Goal: Entertainment & Leisure: Browse casually

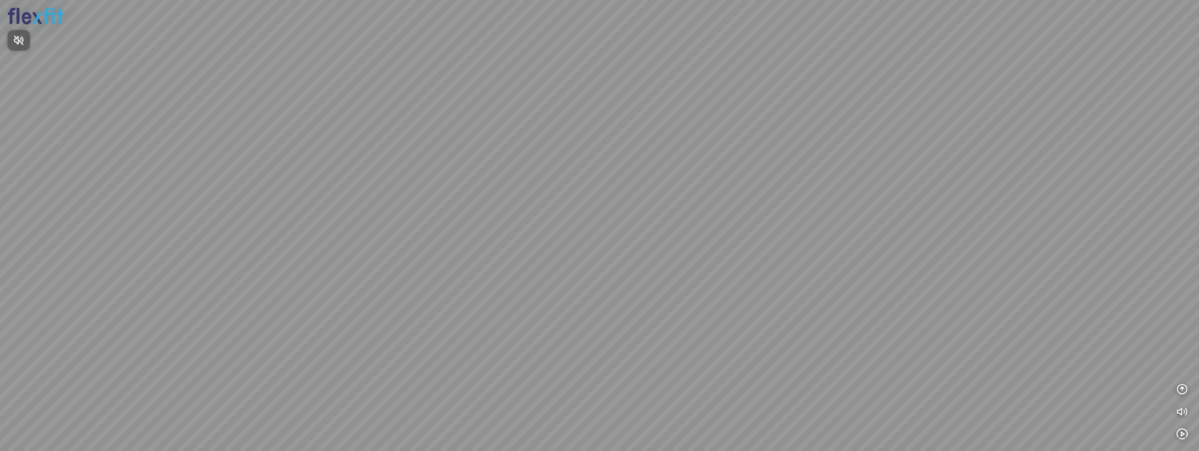
click at [1183, 387] on div at bounding box center [599, 225] width 1199 height 451
click at [1184, 392] on icon "button" at bounding box center [1182, 389] width 11 height 11
click at [1188, 342] on button "button" at bounding box center [1182, 344] width 19 height 19
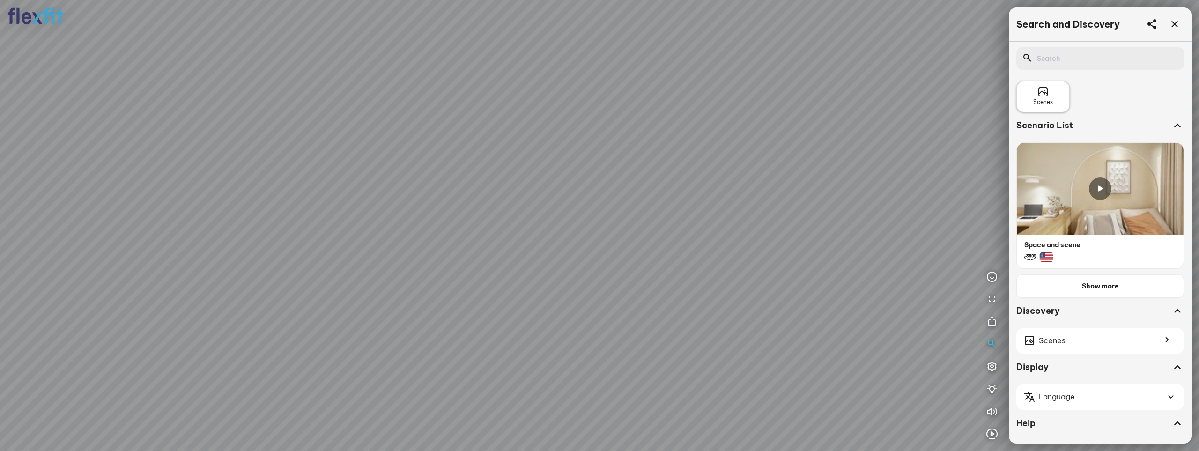
click at [1054, 105] on div "Scenes" at bounding box center [1043, 96] width 53 height 31
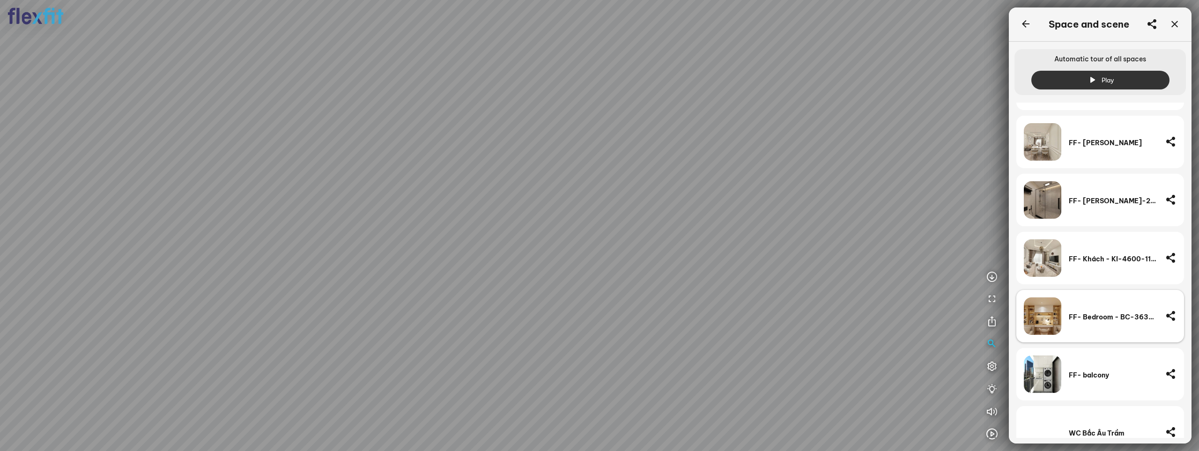
scroll to position [210, 0]
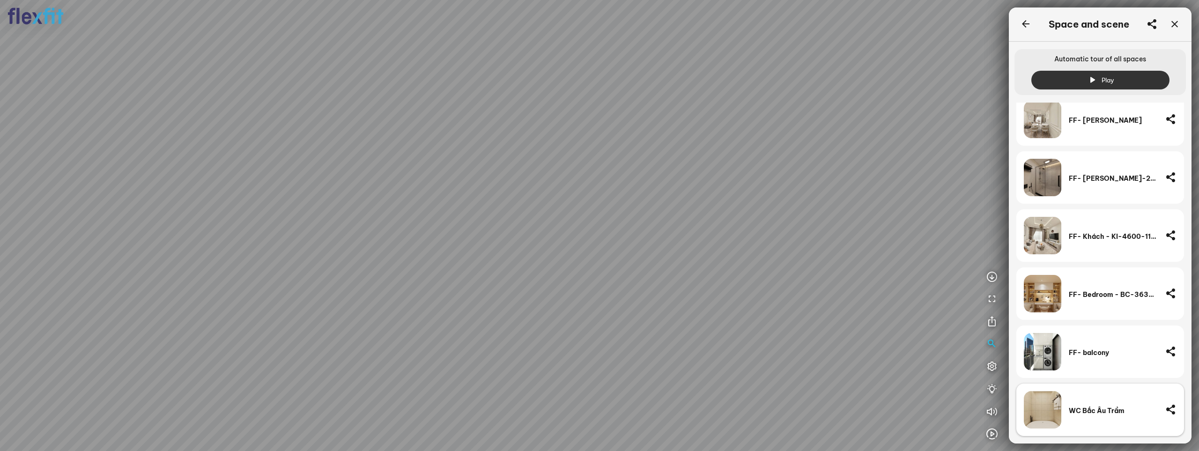
click at [1089, 417] on div "WC Bắc Âu Trầm" at bounding box center [1113, 409] width 89 height 37
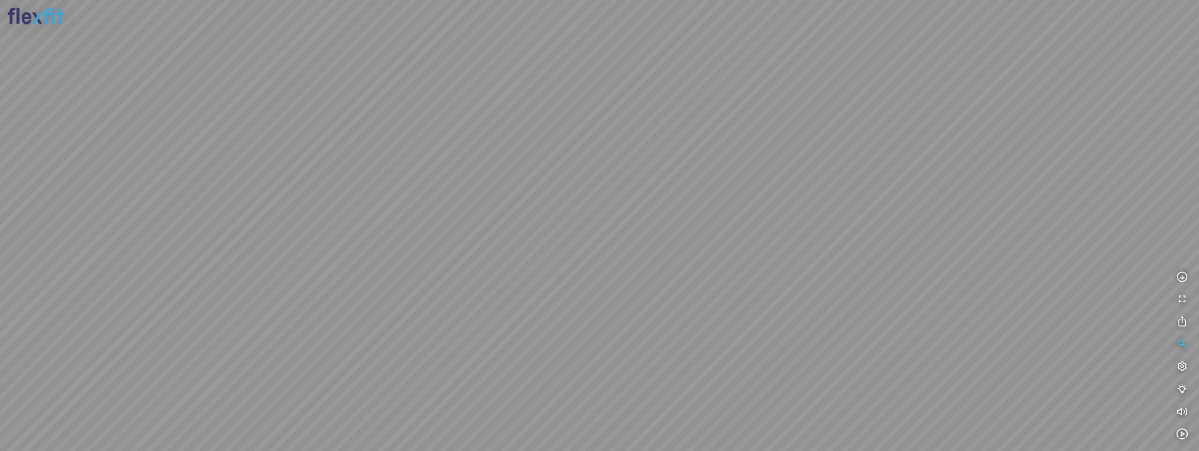
drag, startPoint x: 433, startPoint y: 302, endPoint x: 553, endPoint y: 69, distance: 261.7
click at [543, 70] on div at bounding box center [599, 225] width 1199 height 451
drag, startPoint x: 676, startPoint y: 191, endPoint x: 320, endPoint y: 121, distance: 362.8
click at [326, 117] on div at bounding box center [599, 225] width 1199 height 451
drag, startPoint x: 683, startPoint y: 150, endPoint x: 285, endPoint y: 175, distance: 398.1
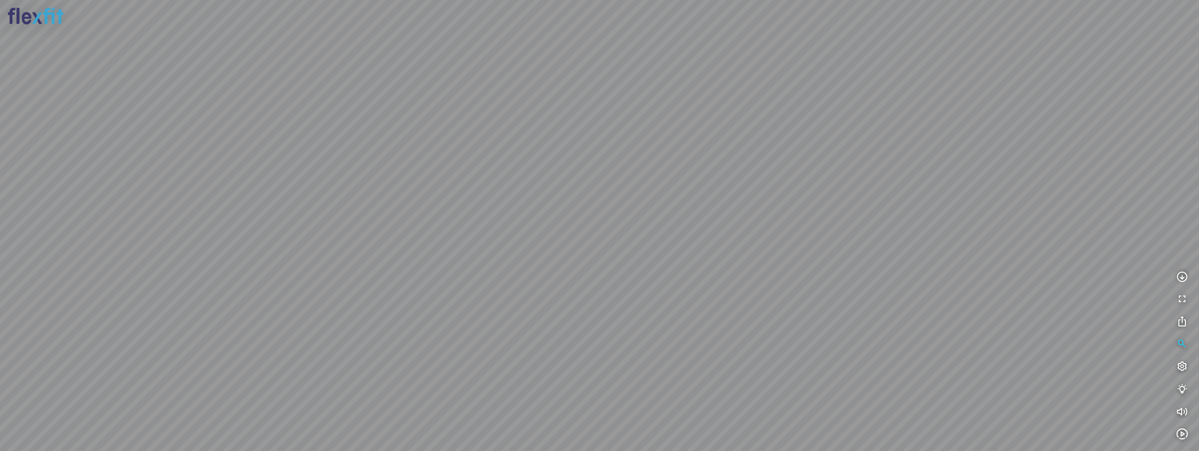
click at [291, 175] on div at bounding box center [599, 225] width 1199 height 451
drag, startPoint x: 595, startPoint y: 171, endPoint x: 281, endPoint y: 260, distance: 326.3
click at [281, 260] on div at bounding box center [599, 225] width 1199 height 451
drag, startPoint x: 743, startPoint y: 234, endPoint x: 599, endPoint y: 111, distance: 189.4
click at [599, 111] on div at bounding box center [599, 225] width 1199 height 451
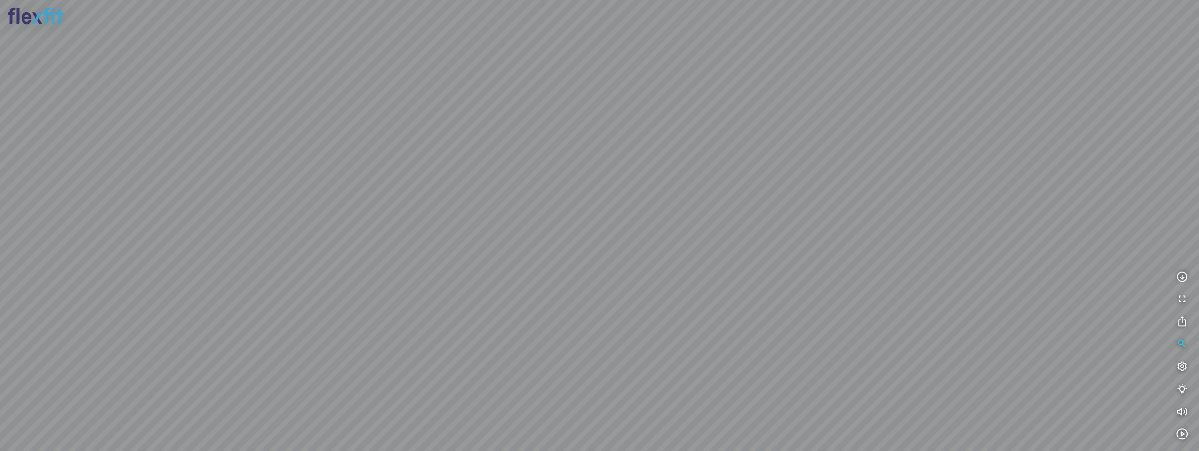
drag, startPoint x: 618, startPoint y: 156, endPoint x: 842, endPoint y: 147, distance: 223.7
click at [816, 138] on div at bounding box center [599, 225] width 1199 height 451
drag, startPoint x: 553, startPoint y: 218, endPoint x: 657, endPoint y: 216, distance: 104.0
click at [657, 216] on div at bounding box center [599, 225] width 1199 height 451
drag, startPoint x: 620, startPoint y: 205, endPoint x: 584, endPoint y: 306, distance: 107.3
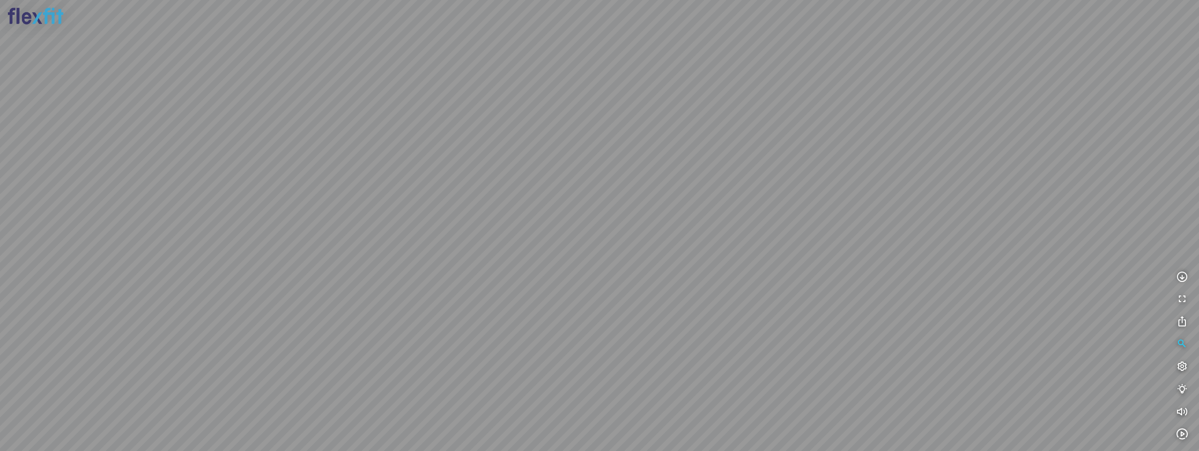
click at [584, 306] on div at bounding box center [599, 225] width 1199 height 451
drag, startPoint x: 632, startPoint y: 231, endPoint x: 609, endPoint y: 340, distance: 111.1
click at [609, 337] on div at bounding box center [599, 225] width 1199 height 451
drag, startPoint x: 616, startPoint y: 312, endPoint x: 380, endPoint y: 281, distance: 237.7
click at [380, 281] on div at bounding box center [599, 225] width 1199 height 451
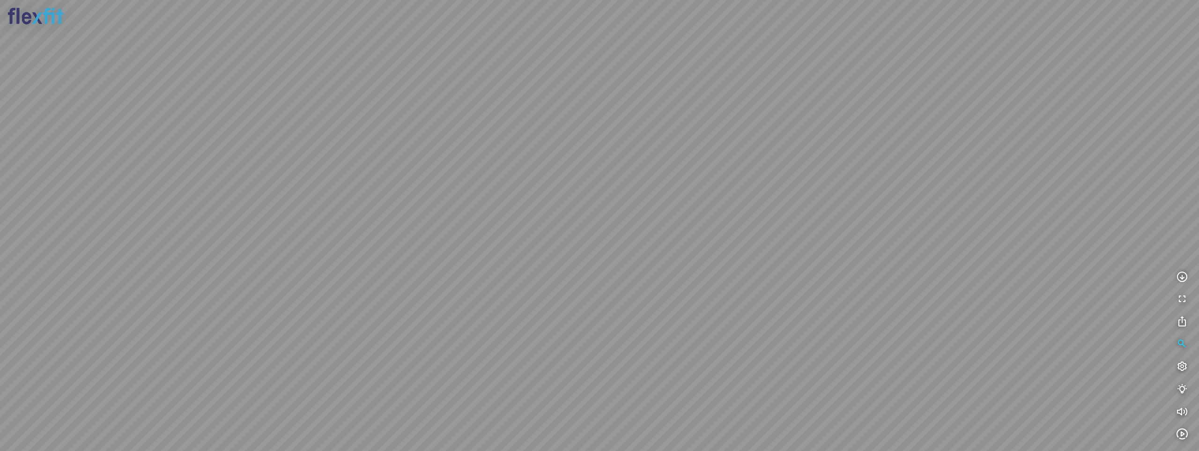
drag, startPoint x: 565, startPoint y: 300, endPoint x: 374, endPoint y: 269, distance: 193.1
click at [402, 271] on div at bounding box center [599, 225] width 1199 height 451
drag, startPoint x: 689, startPoint y: 296, endPoint x: 374, endPoint y: 268, distance: 316.6
click at [394, 268] on div at bounding box center [599, 225] width 1199 height 451
drag, startPoint x: 655, startPoint y: 293, endPoint x: 901, endPoint y: 164, distance: 277.3
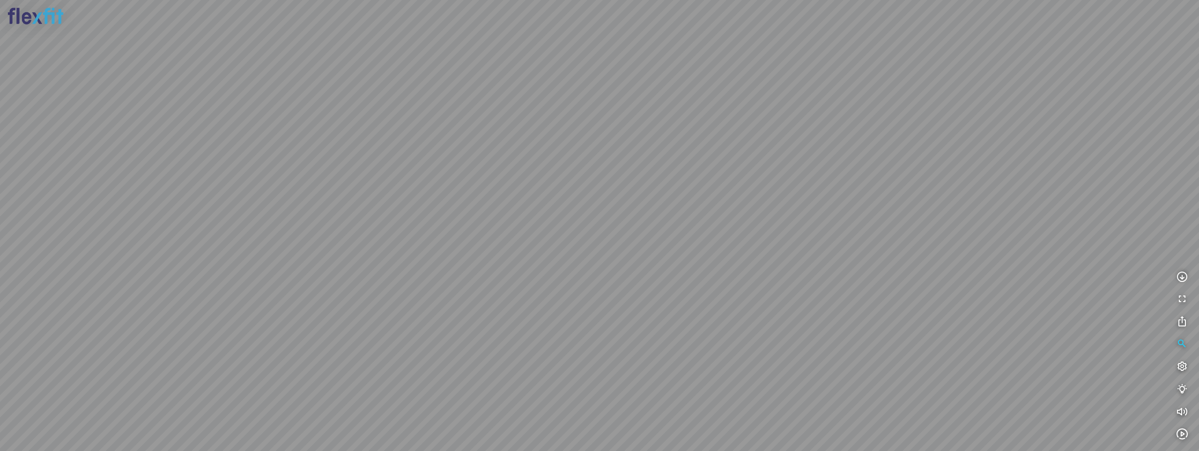
click at [793, 125] on div at bounding box center [599, 225] width 1199 height 451
drag, startPoint x: 543, startPoint y: 204, endPoint x: 777, endPoint y: 238, distance: 236.2
click at [725, 227] on div at bounding box center [599, 225] width 1199 height 451
drag, startPoint x: 648, startPoint y: 168, endPoint x: 684, endPoint y: 184, distance: 39.6
click at [684, 184] on div at bounding box center [599, 225] width 1199 height 451
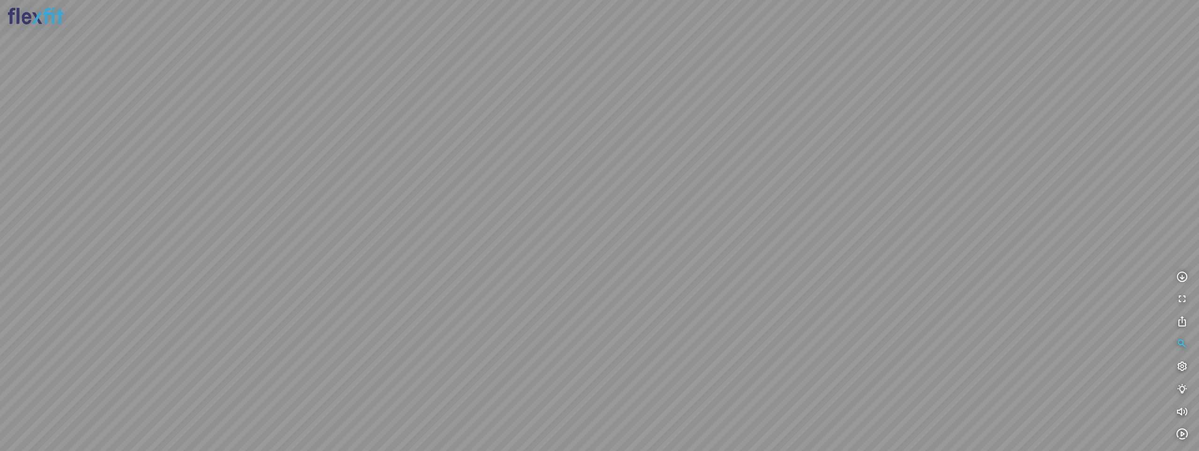
drag, startPoint x: 652, startPoint y: 210, endPoint x: 640, endPoint y: 253, distance: 43.8
click at [642, 255] on div at bounding box center [599, 225] width 1199 height 451
drag, startPoint x: 549, startPoint y: 364, endPoint x: 539, endPoint y: 181, distance: 183.0
click at [539, 181] on div at bounding box center [599, 225] width 1199 height 451
drag, startPoint x: 558, startPoint y: 244, endPoint x: 556, endPoint y: 236, distance: 8.8
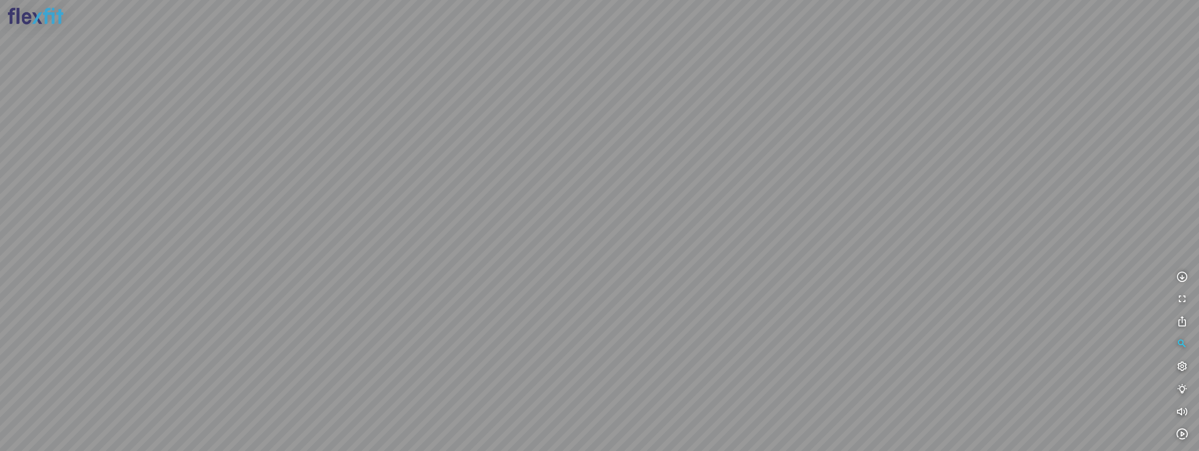
click at [556, 236] on div at bounding box center [599, 225] width 1199 height 451
drag, startPoint x: 670, startPoint y: 220, endPoint x: 607, endPoint y: 264, distance: 77.1
click at [607, 264] on div at bounding box center [599, 225] width 1199 height 451
drag, startPoint x: 548, startPoint y: 245, endPoint x: 528, endPoint y: 258, distance: 24.0
click at [528, 258] on div at bounding box center [599, 225] width 1199 height 451
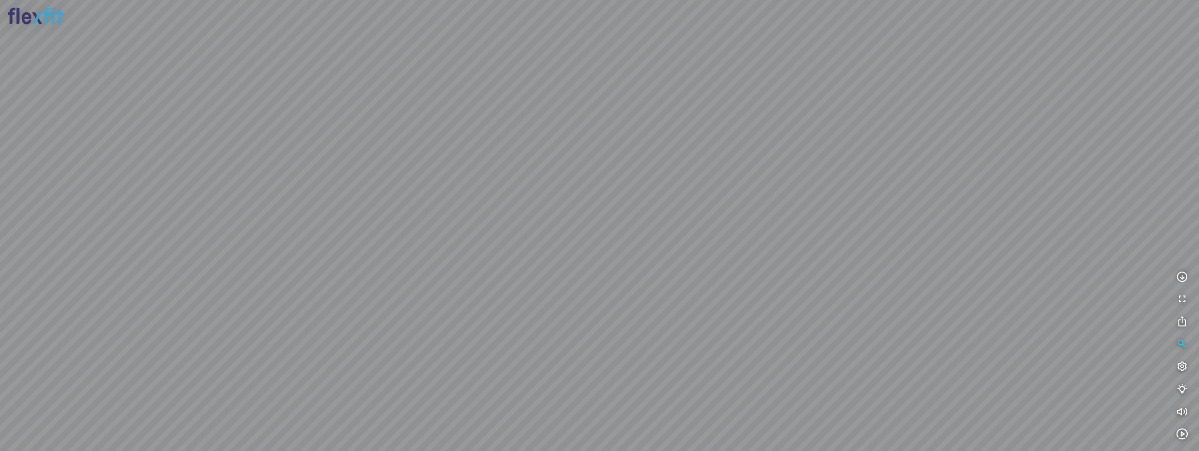
drag, startPoint x: 540, startPoint y: 250, endPoint x: 513, endPoint y: 256, distance: 28.2
click at [513, 256] on div at bounding box center [599, 225] width 1199 height 451
